Goal: Task Accomplishment & Management: Use online tool/utility

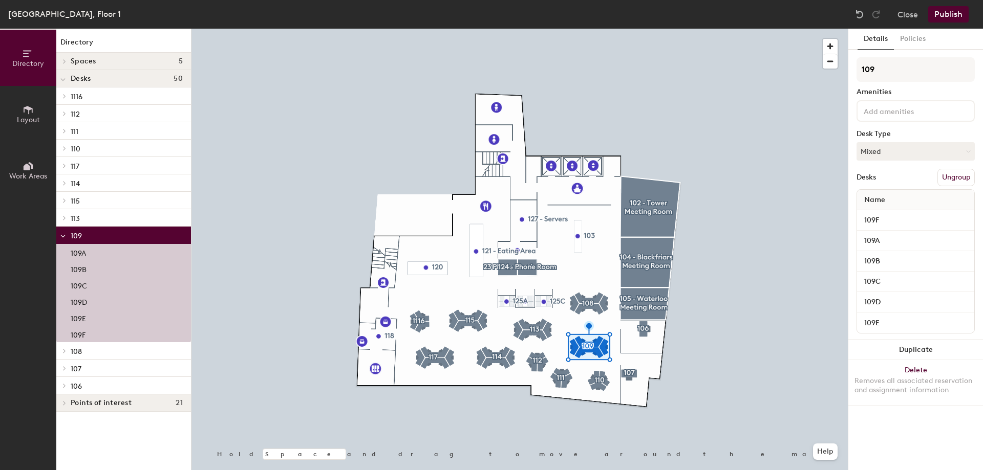
click at [12, 103] on button "Layout" at bounding box center [28, 114] width 56 height 56
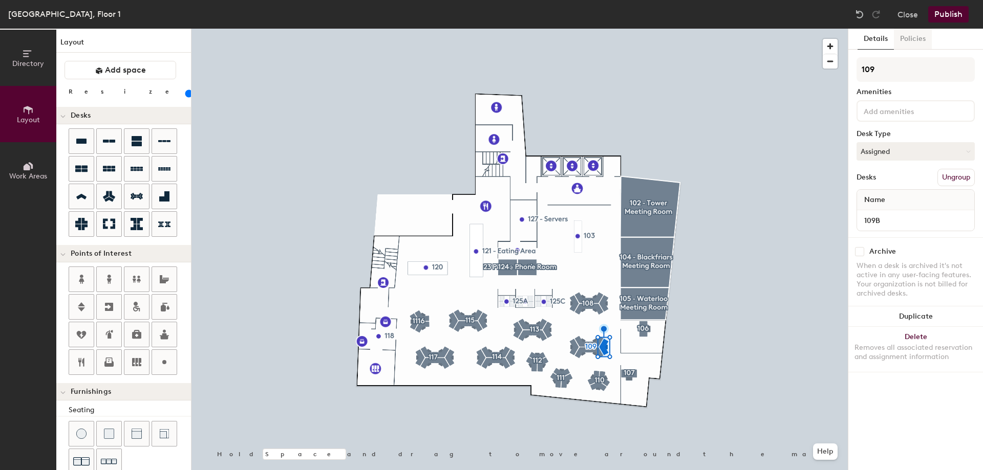
click at [903, 42] on button "Policies" at bounding box center [913, 39] width 38 height 21
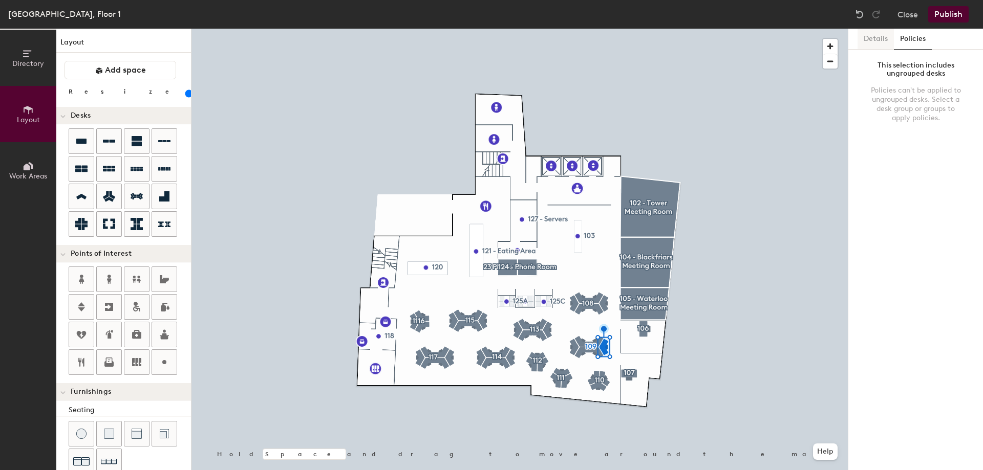
click at [878, 40] on button "Details" at bounding box center [875, 39] width 36 height 21
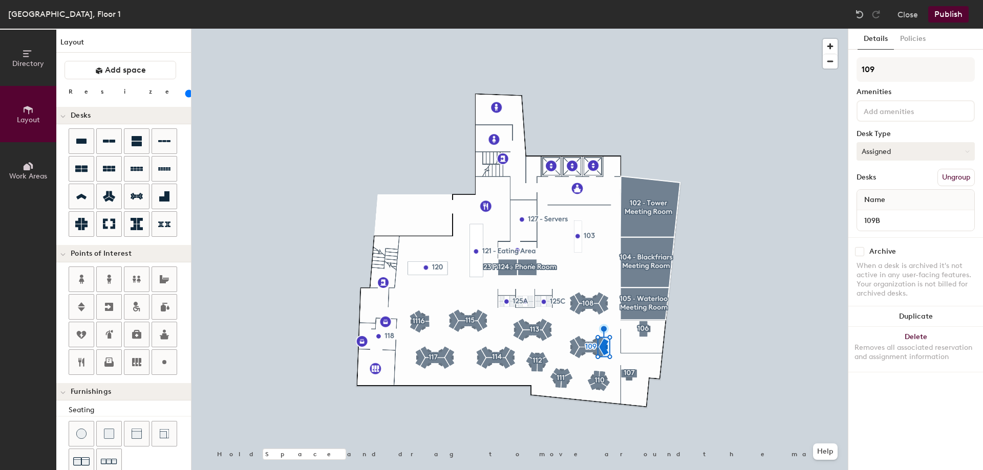
click at [887, 156] on button "Assigned" at bounding box center [915, 151] width 118 height 18
click at [881, 197] on div "Hot" at bounding box center [908, 198] width 102 height 15
click at [938, 13] on button "Publish" at bounding box center [948, 14] width 40 height 16
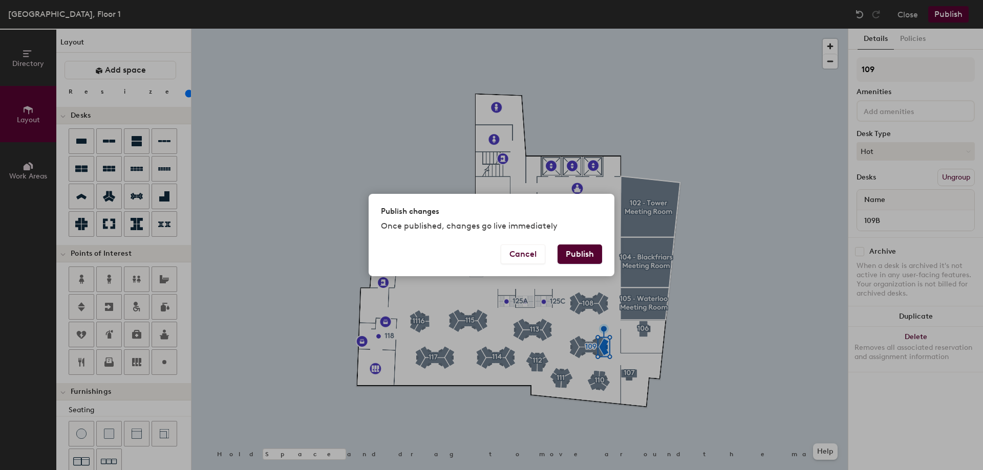
click at [579, 254] on button "Publish" at bounding box center [579, 254] width 45 height 19
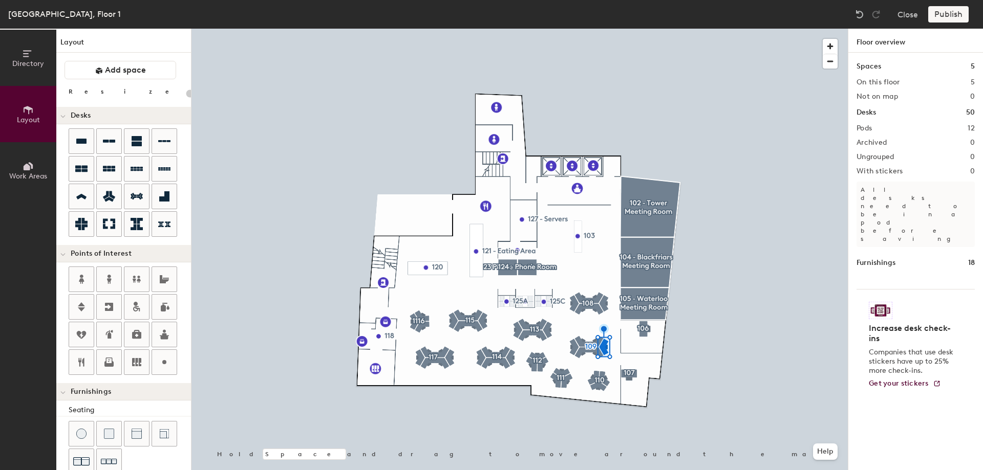
type input "20"
